Goal: Task Accomplishment & Management: Use online tool/utility

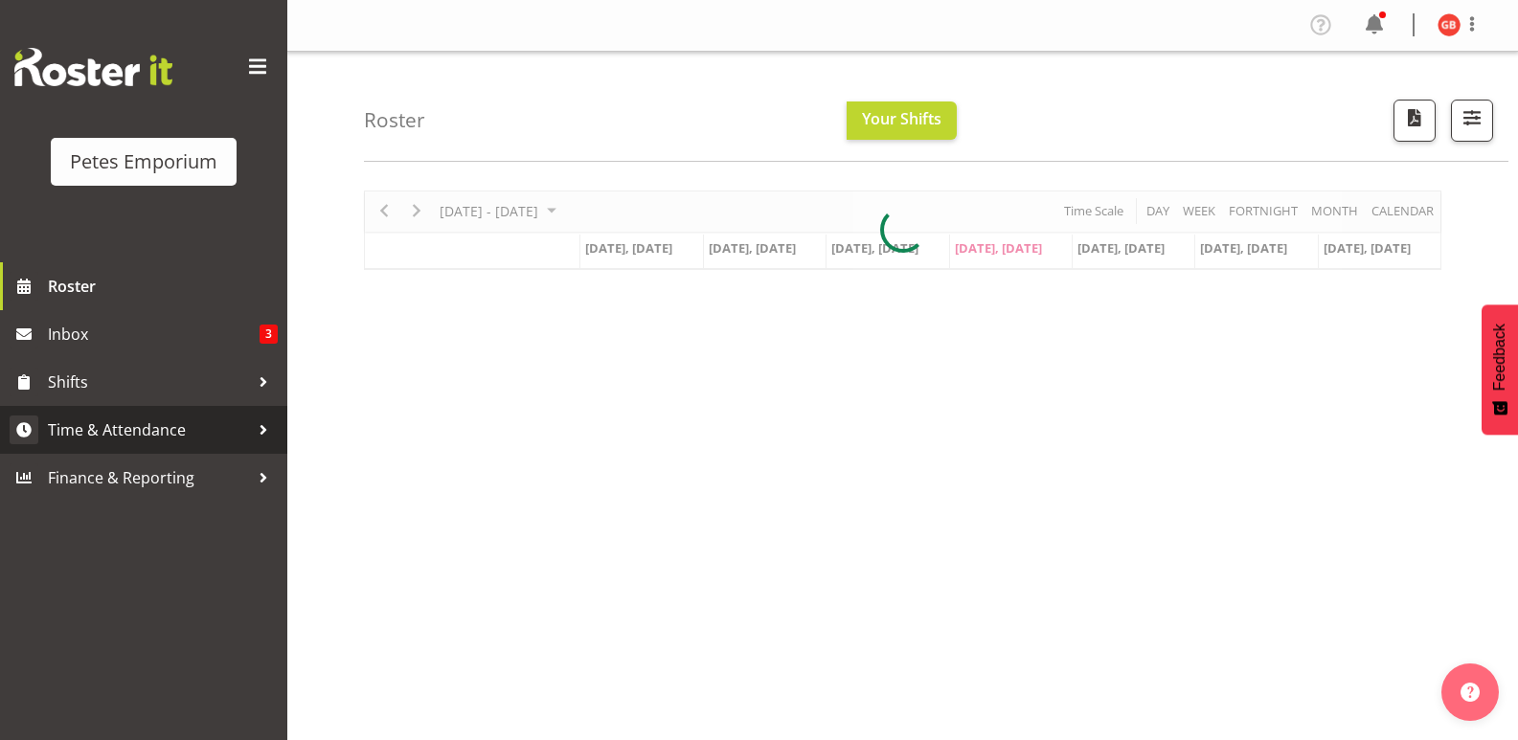
click at [156, 436] on span "Time & Attendance" at bounding box center [148, 430] width 201 height 29
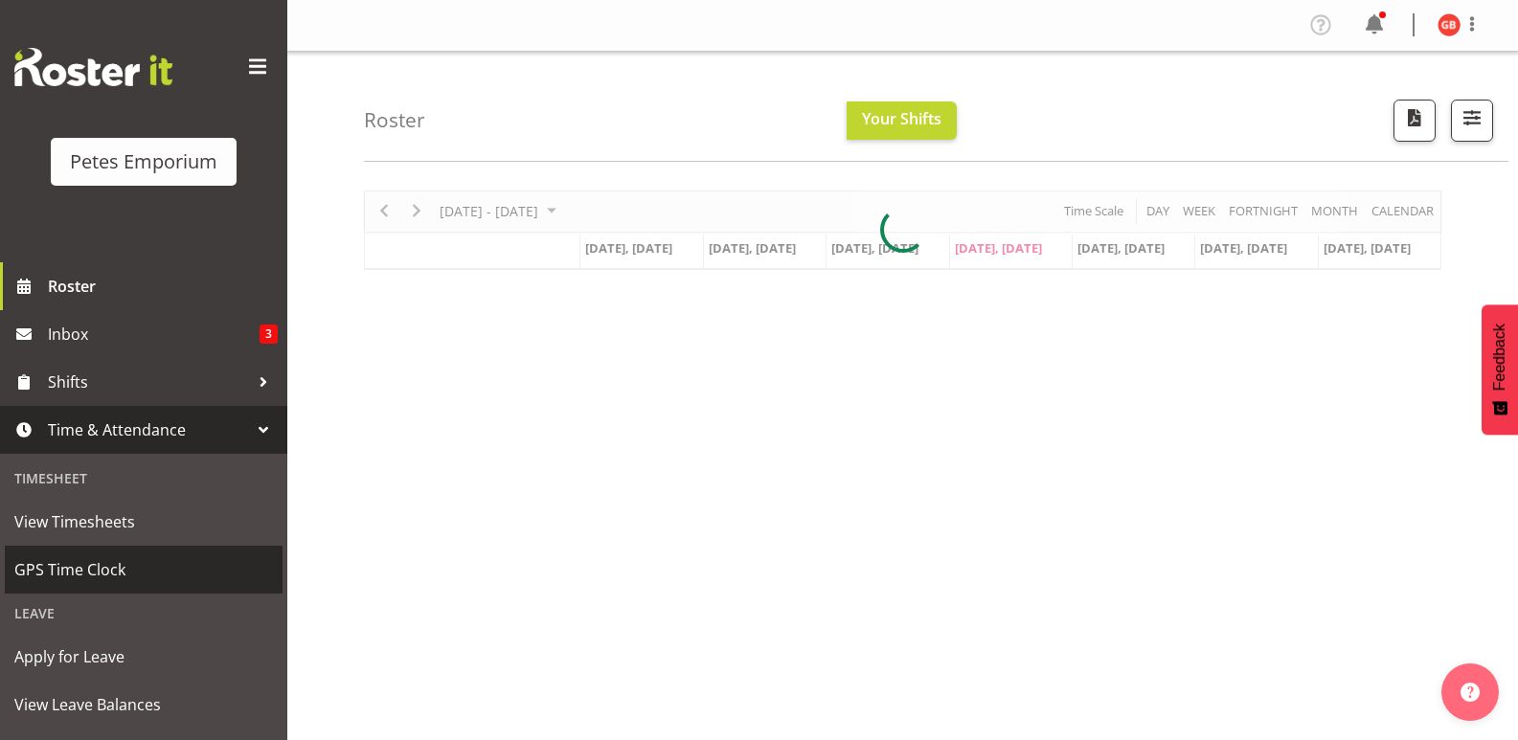
click at [104, 554] on link "GPS Time Clock" at bounding box center [144, 570] width 278 height 48
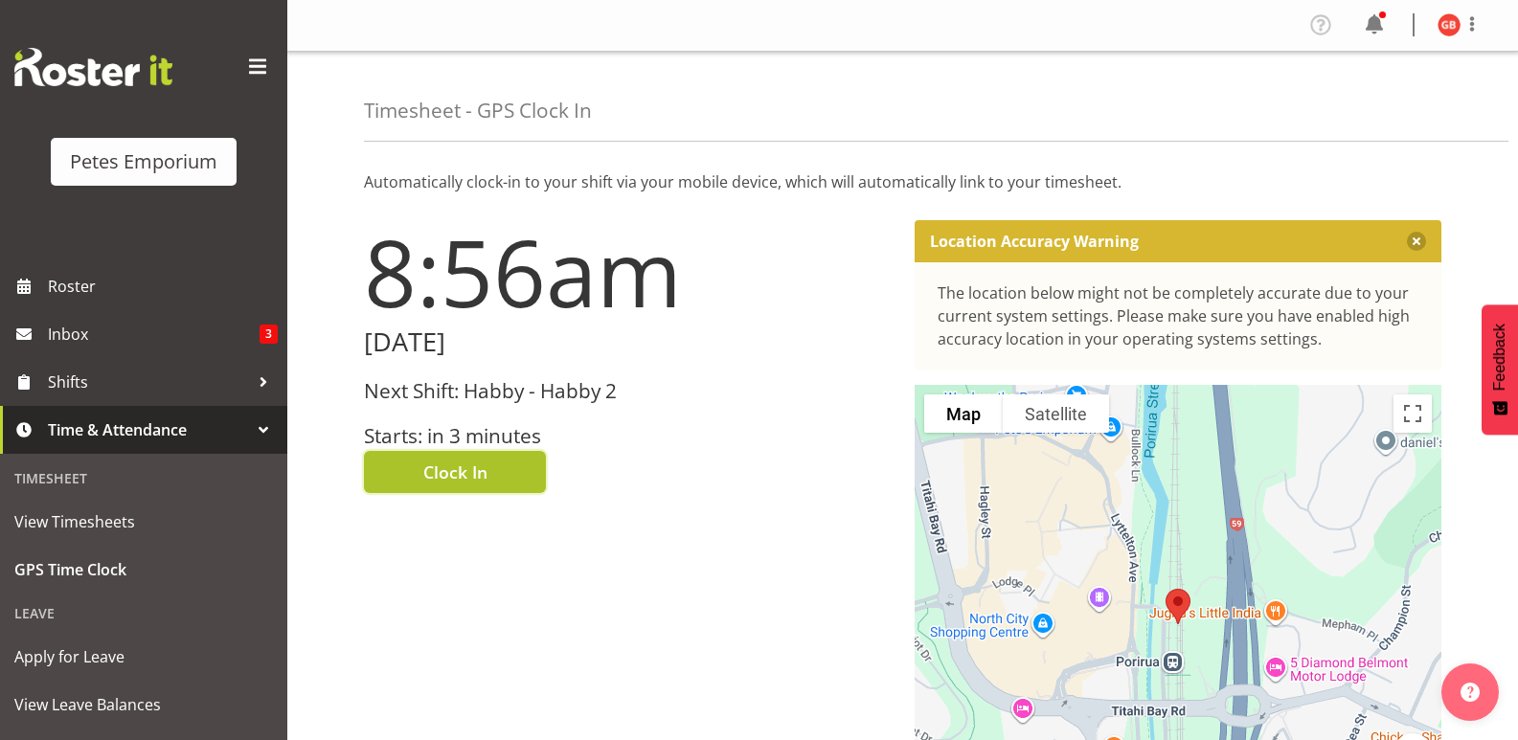
click at [492, 478] on button "Clock In" at bounding box center [455, 472] width 182 height 42
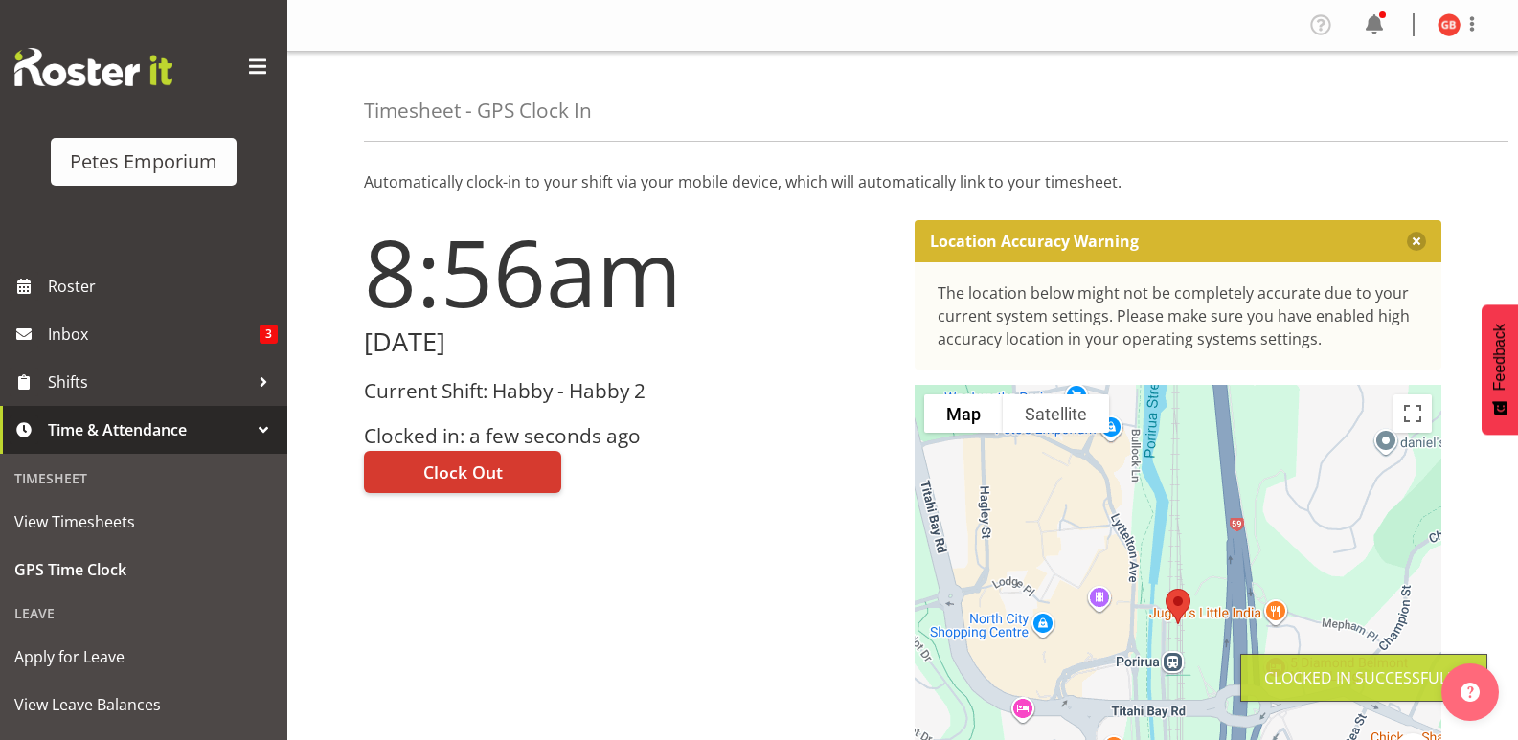
click at [1444, 27] on img at bounding box center [1448, 24] width 23 height 23
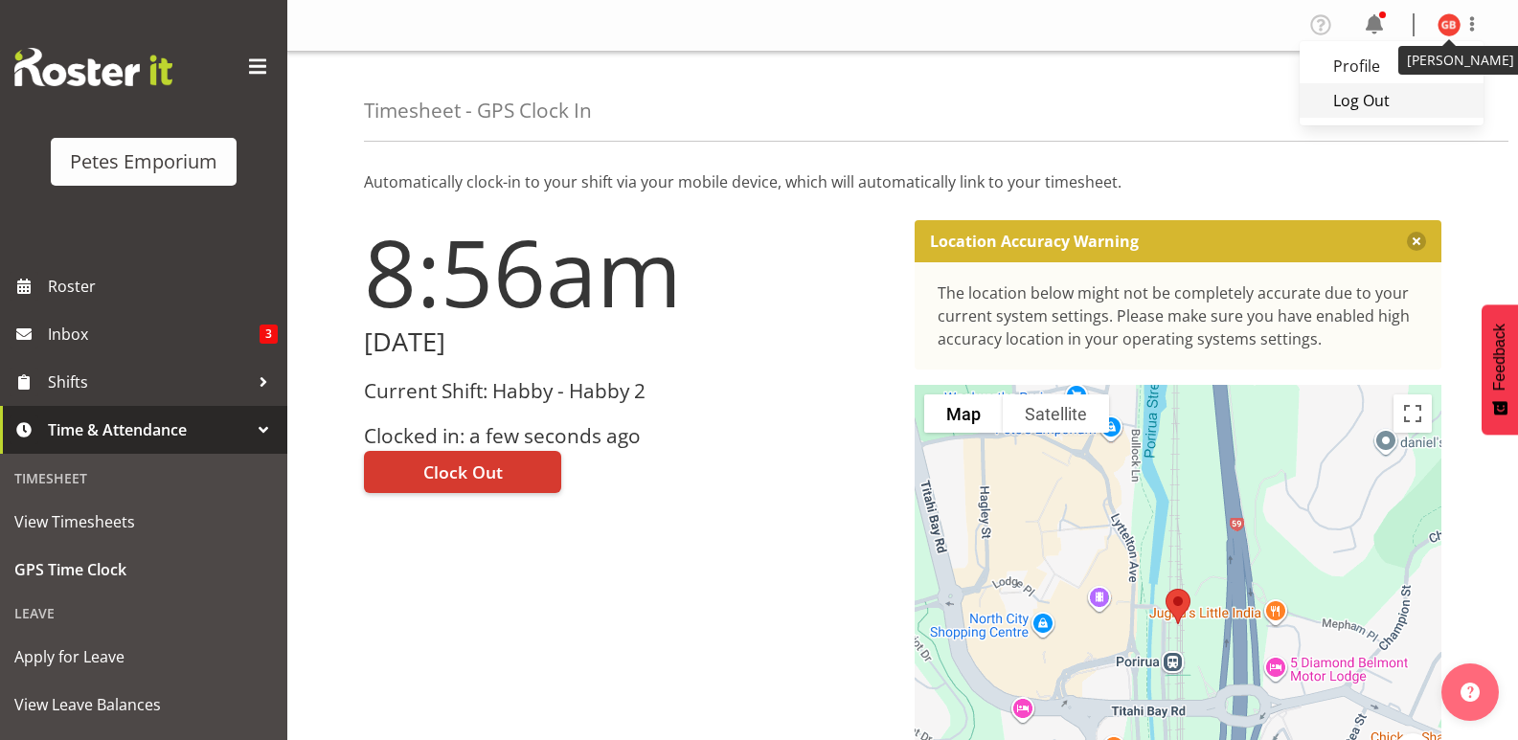
click at [1367, 99] on link "Log Out" at bounding box center [1391, 100] width 184 height 34
